Goal: Task Accomplishment & Management: Use online tool/utility

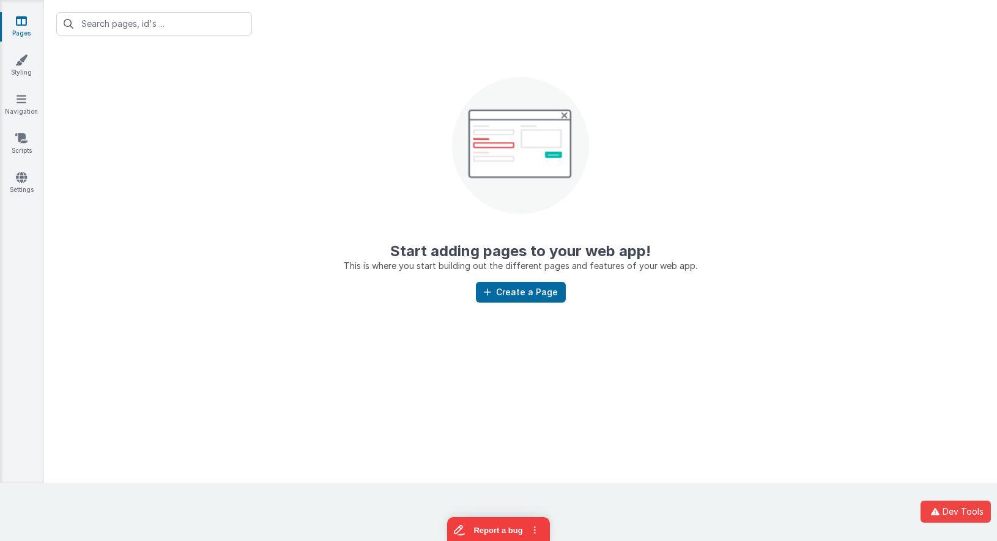
click at [21, 17] on icon at bounding box center [21, 21] width 11 height 12
click at [260, 73] on center "Start adding pages to your web app! This is where you start building out the di…" at bounding box center [520, 160] width 953 height 224
click at [29, 177] on link "Settings" at bounding box center [21, 183] width 44 height 24
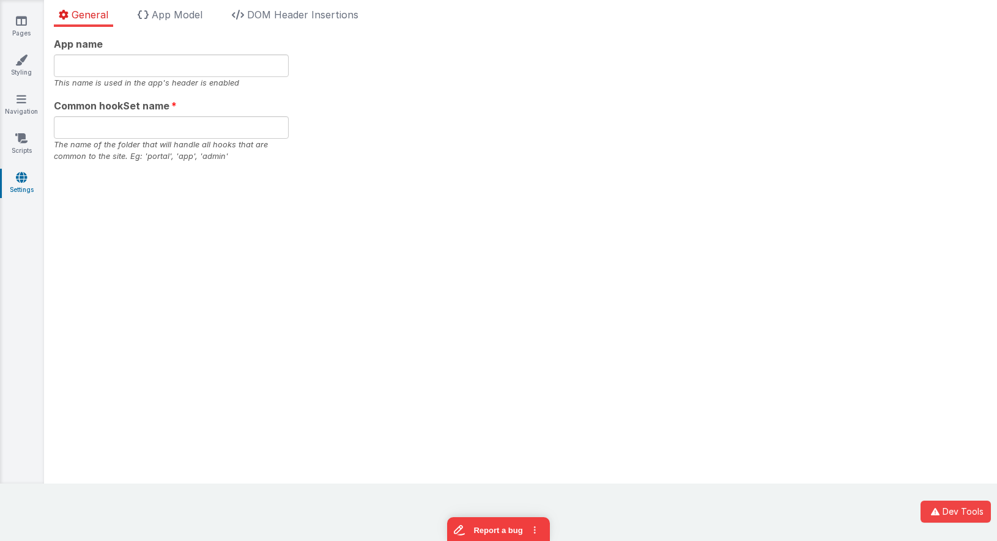
click at [450, 178] on div "App name This name is used in the app's header is enabled Common hookSet name T…" at bounding box center [520, 255] width 953 height 457
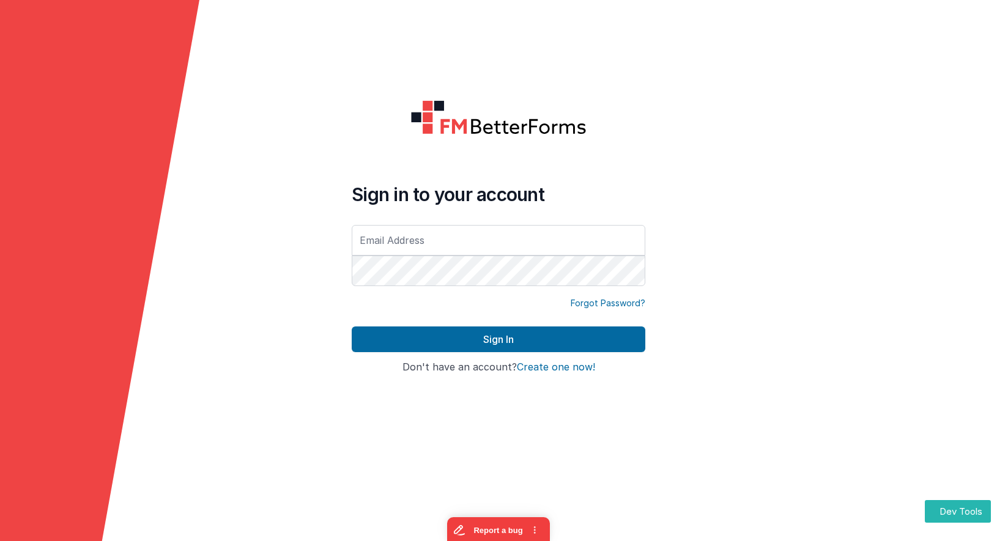
click at [438, 242] on input "text" at bounding box center [499, 240] width 294 height 31
click at [0, 541] on com-1password-button at bounding box center [0, 541] width 0 height 0
type input "cdelfs@delfsengineering.ca"
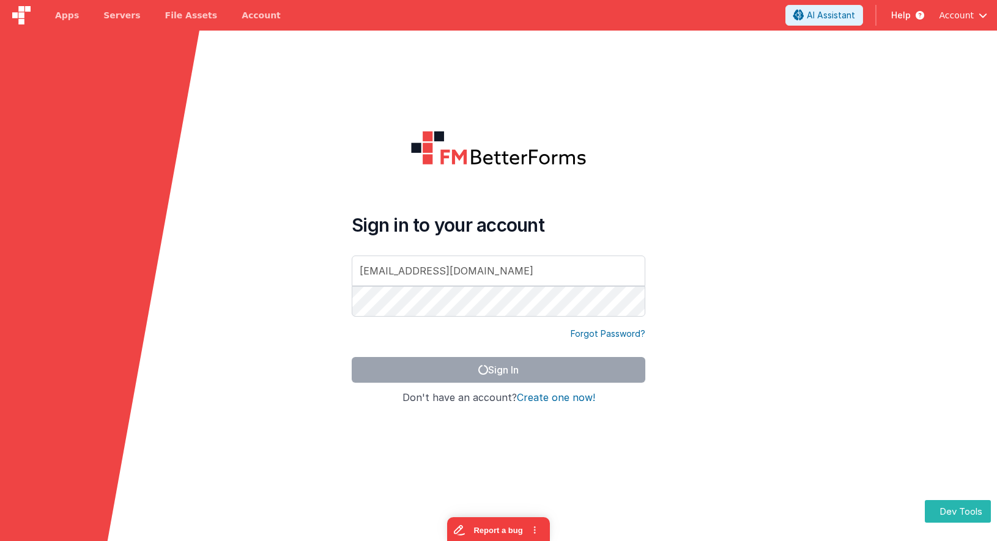
click at [672, 78] on form "Sign in to your account cdelfs@delfsengineering.ca Forgot Password? Sign In Sig…" at bounding box center [498, 301] width 997 height 541
click at [818, 21] on button "AI Assistant" at bounding box center [824, 15] width 78 height 21
